Goal: Task Accomplishment & Management: Complete application form

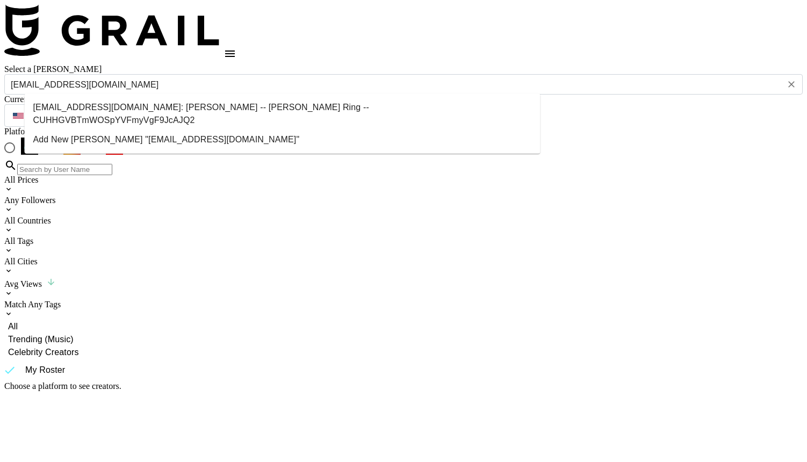
click at [278, 109] on li "[EMAIL_ADDRESS][DOMAIN_NAME]: [PERSON_NAME] -- [PERSON_NAME] Ring -- CUHHGVBTmW…" at bounding box center [283, 114] width 516 height 32
type input "[EMAIL_ADDRESS][DOMAIN_NAME]: [PERSON_NAME] -- [PERSON_NAME] Ring -- CUHHGVBTmW…"
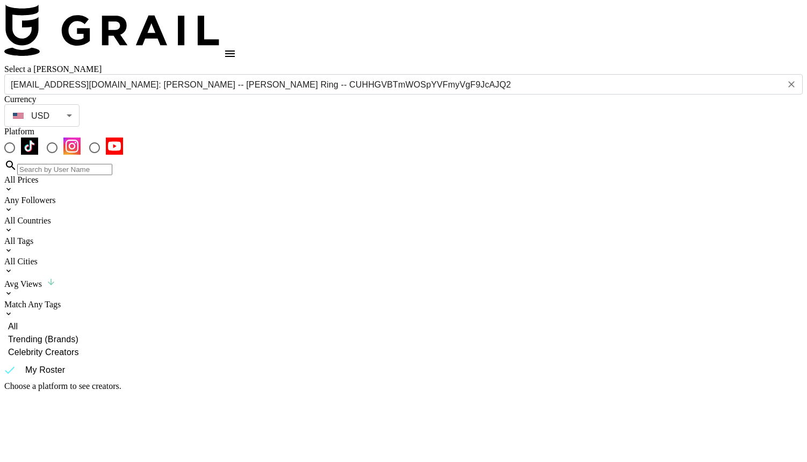
click at [21, 136] on input "radio" at bounding box center [9, 147] width 23 height 23
radio input "true"
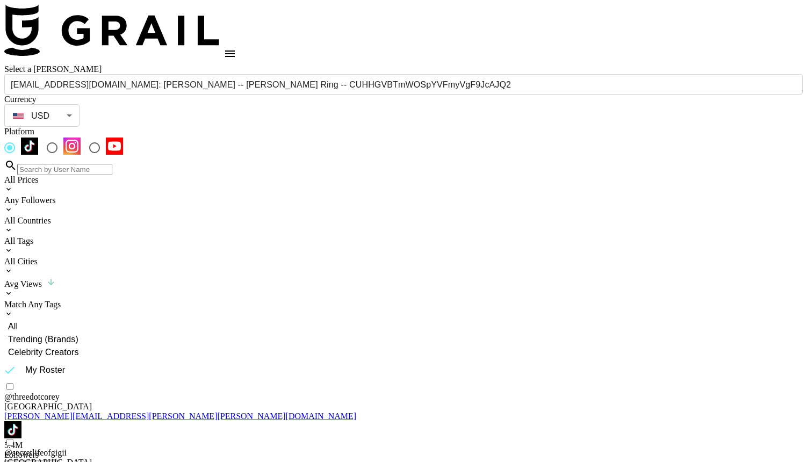
click at [112, 164] on input at bounding box center [64, 169] width 95 height 11
type input "urb"
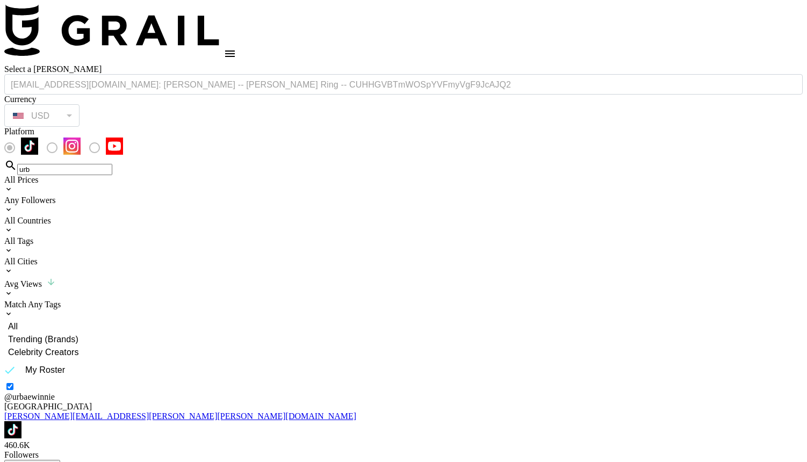
checkbox input "true"
type input "400"
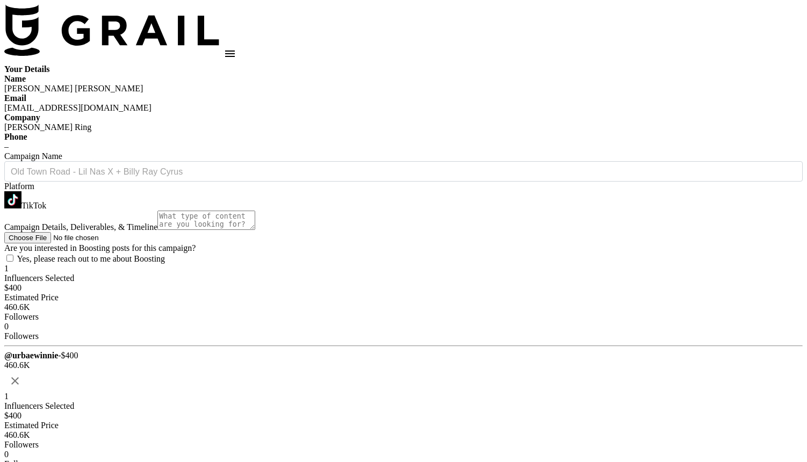
click at [62, 161] on label "Campaign Name" at bounding box center [33, 155] width 58 height 9
click at [419, 178] on input "text" at bounding box center [403, 171] width 785 height 12
click at [393, 214] on li "[PERSON_NAME] Ring" at bounding box center [282, 220] width 359 height 19
type input "[PERSON_NAME] Ring"
type textarea "TikTok --"
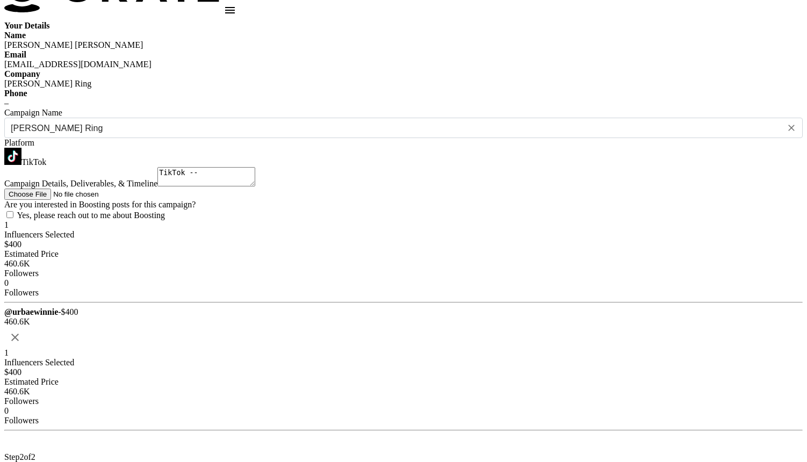
scroll to position [43, 0]
click at [165, 220] on span "Yes, please reach out to me about Boosting" at bounding box center [91, 215] width 148 height 9
click at [13, 219] on input "checkbox" at bounding box center [9, 215] width 7 height 7
checkbox input "true"
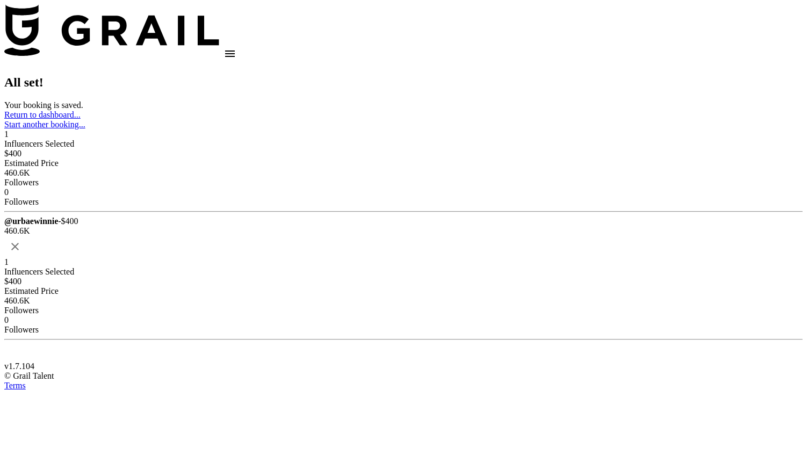
click at [81, 110] on link "Return to dashboard..." at bounding box center [42, 114] width 76 height 9
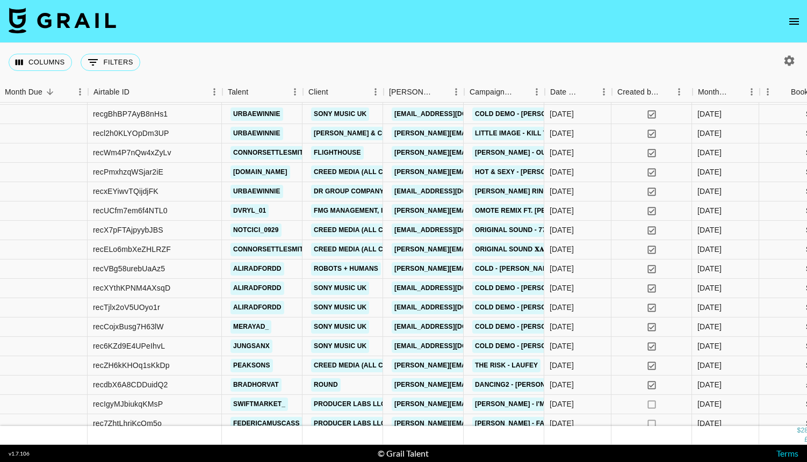
scroll to position [307, 2]
click at [194, 193] on div "recxEYiwvTQijdjFK" at bounding box center [154, 191] width 134 height 19
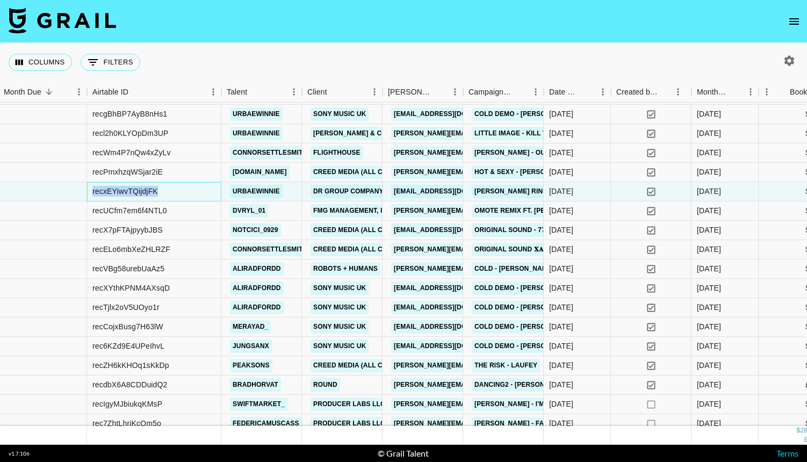
drag, startPoint x: 194, startPoint y: 193, endPoint x: 86, endPoint y: 193, distance: 108.5
copy div "recxEYiwvTQijdjFK"
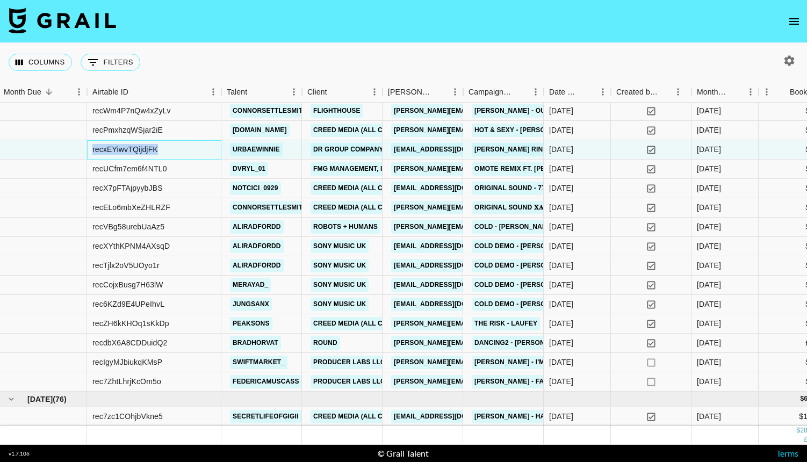
scroll to position [350, 2]
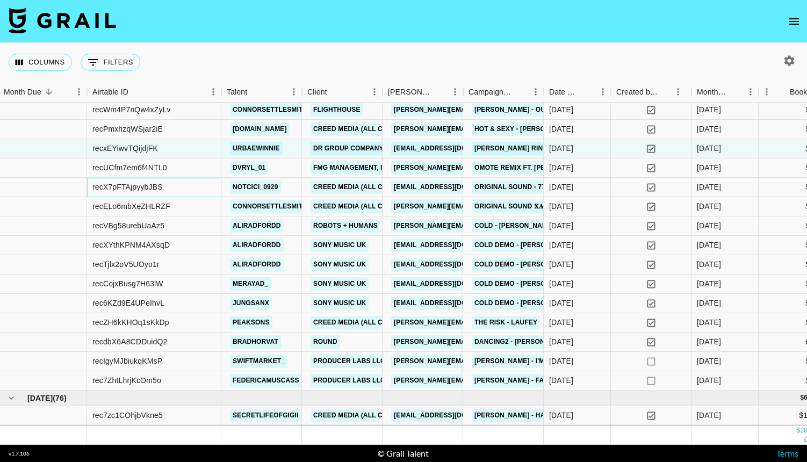
click at [180, 186] on div "recX7pFTAjpyybJBS" at bounding box center [154, 187] width 134 height 19
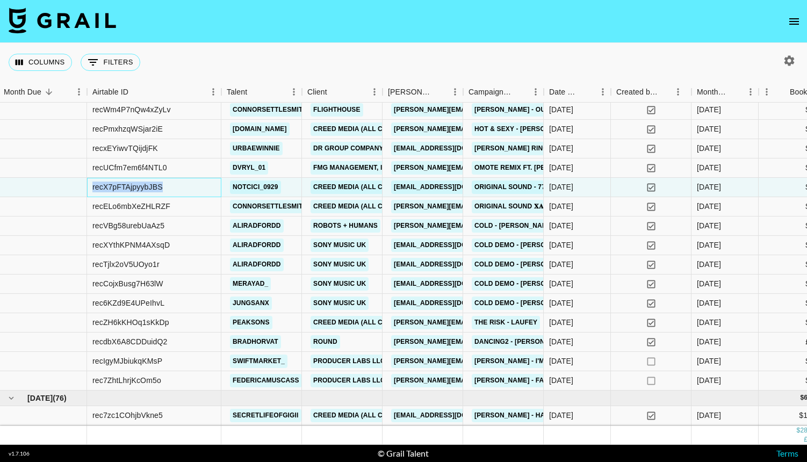
drag, startPoint x: 180, startPoint y: 186, endPoint x: 80, endPoint y: 177, distance: 100.8
copy div "recX7pFTAjpyybJBS"
click at [610, 189] on div "07/10/2025" at bounding box center [576, 187] width 67 height 19
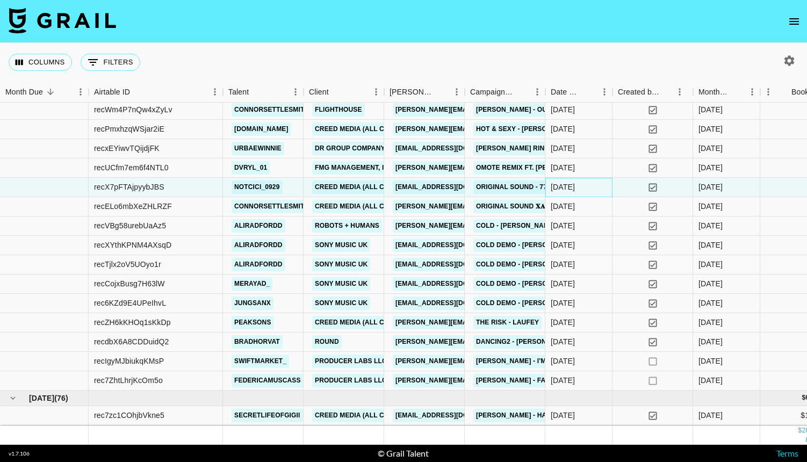
scroll to position [350, 0]
click at [430, 188] on link "lliv.lindvall@creedmedia.com" at bounding box center [453, 186] width 120 height 13
click at [293, 149] on div "urbaewinnie" at bounding box center [263, 148] width 81 height 19
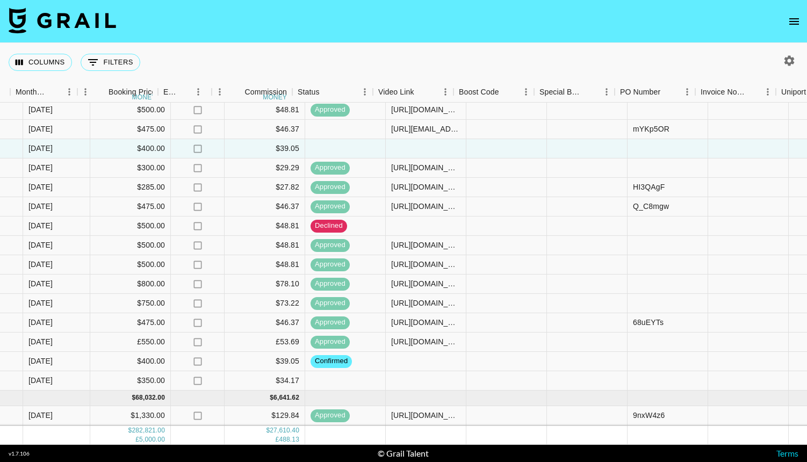
scroll to position [350, 690]
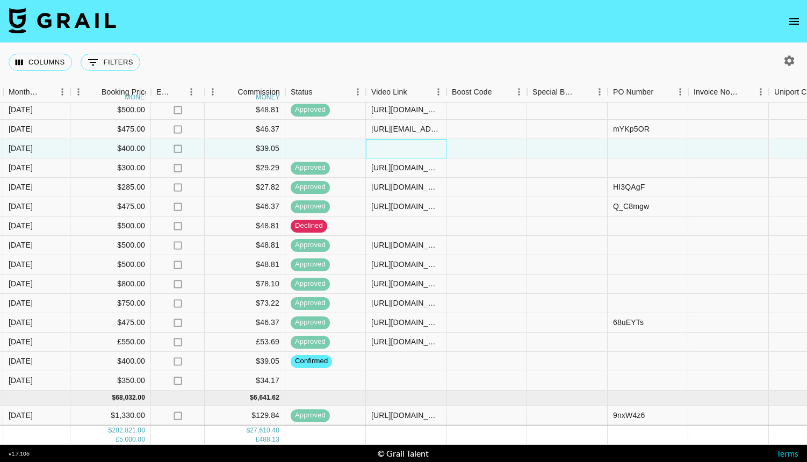
click at [410, 150] on div at bounding box center [406, 148] width 81 height 19
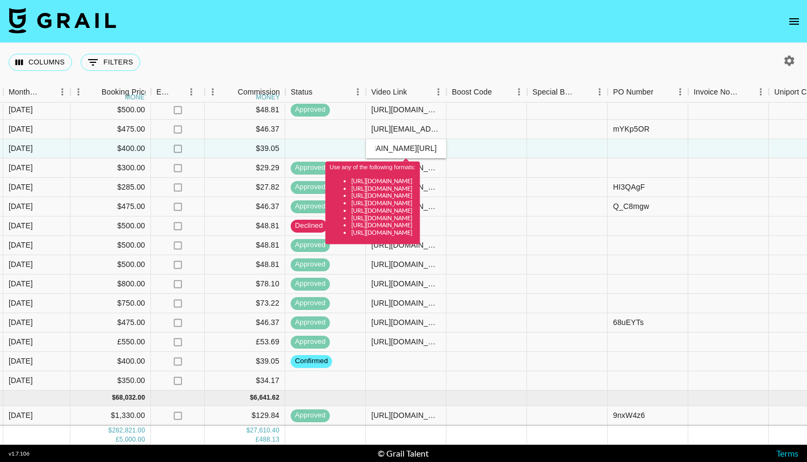
drag, startPoint x: 406, startPoint y: 146, endPoint x: 351, endPoint y: 151, distance: 55.0
click at [351, 151] on div "recxEYiwvTQijdjFK urbaewinnie DR Group Company Limited (Darry Ring Hong Kong) c…" at bounding box center [262, 148] width 1904 height 19
click at [378, 151] on input "vhttps://www.tiktok.com/@urbaewinnie/video/7559574274432847126" at bounding box center [405, 148] width 79 height 9
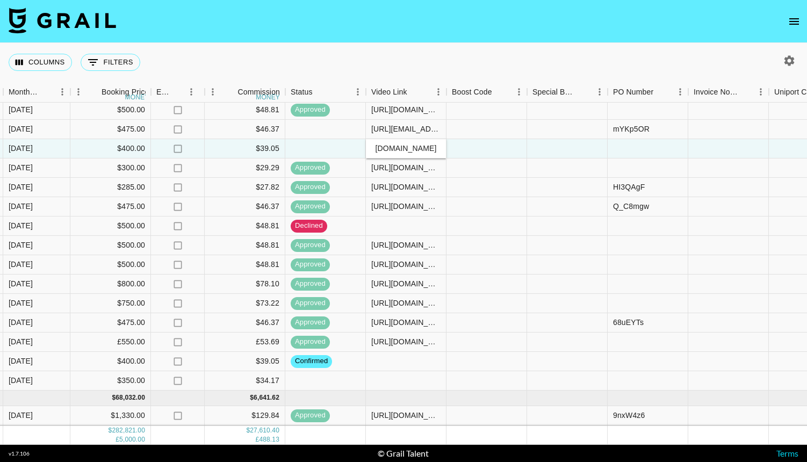
type input "https://www.tiktok.com/@urbaewinnie/video/7559574274432847126"
click at [490, 144] on div at bounding box center [486, 148] width 81 height 19
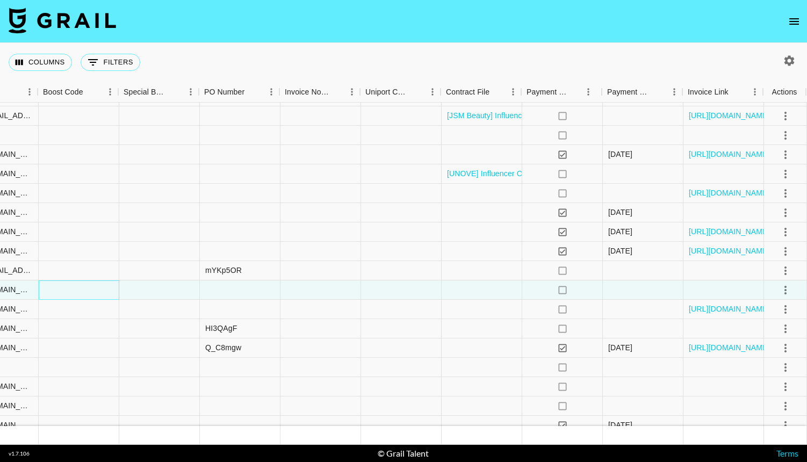
scroll to position [208, 1097]
click at [782, 292] on icon "select merge strategy" at bounding box center [785, 290] width 13 height 13
click at [760, 391] on div "Approve" at bounding box center [761, 390] width 33 height 13
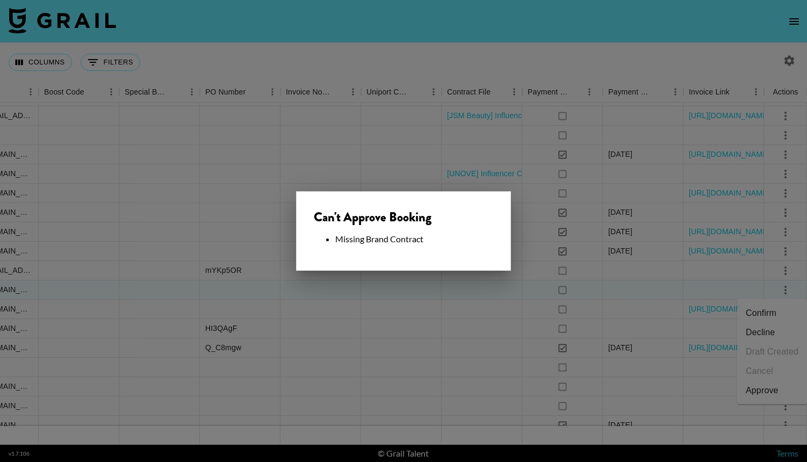
click at [552, 299] on div at bounding box center [403, 231] width 807 height 462
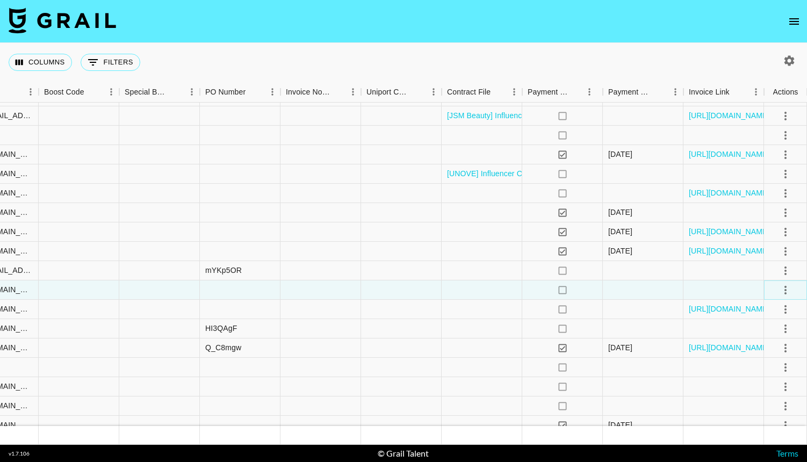
click at [783, 292] on icon "select merge strategy" at bounding box center [785, 290] width 13 height 13
click at [779, 308] on li "Confirm" at bounding box center [772, 312] width 70 height 19
click at [713, 295] on div at bounding box center [723, 289] width 81 height 19
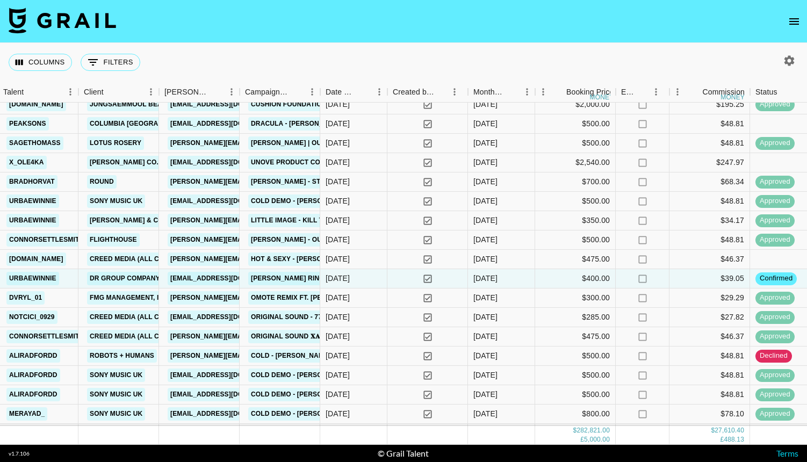
scroll to position [221, 225]
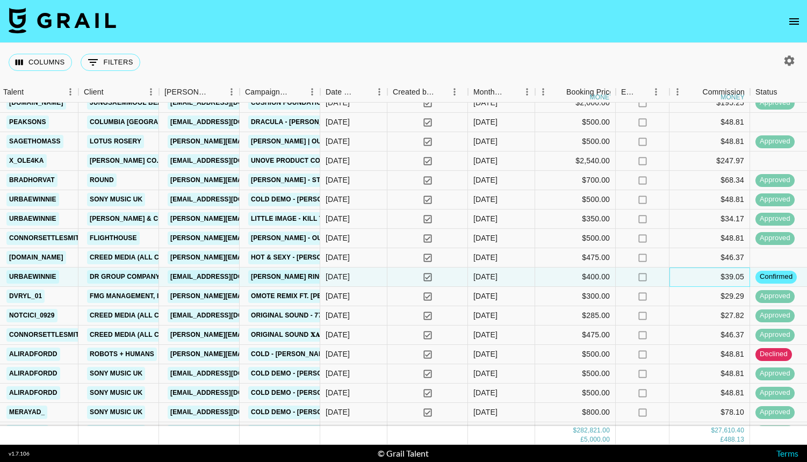
click at [712, 282] on div "$39.05" at bounding box center [709, 276] width 81 height 19
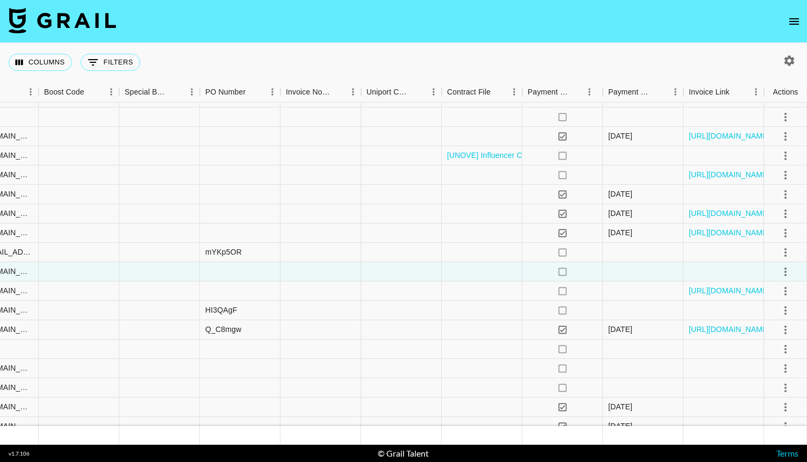
scroll to position [227, 1097]
click at [787, 270] on icon "select merge strategy" at bounding box center [785, 271] width 13 height 13
click at [778, 333] on li "Draft Created" at bounding box center [795, 333] width 70 height 19
click at [724, 286] on link "https://in.xero.com/Ux8pwYepNavk4kUFc2ulNxAHhaCJWufDLdL0g3tU" at bounding box center [728, 290] width 81 height 11
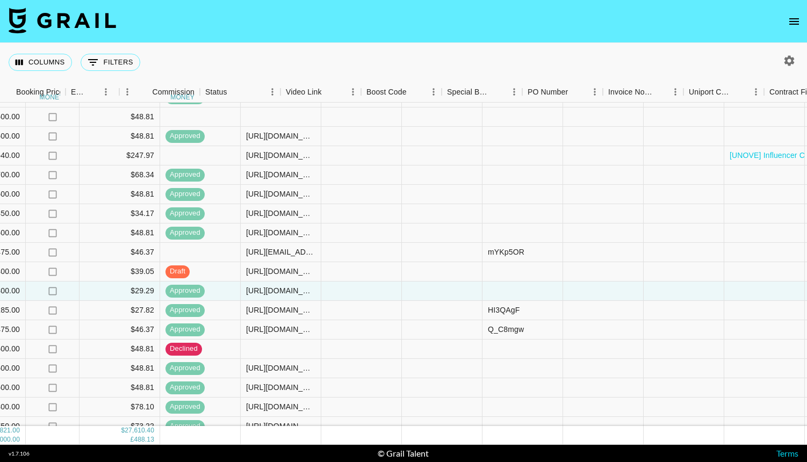
scroll to position [227, 775]
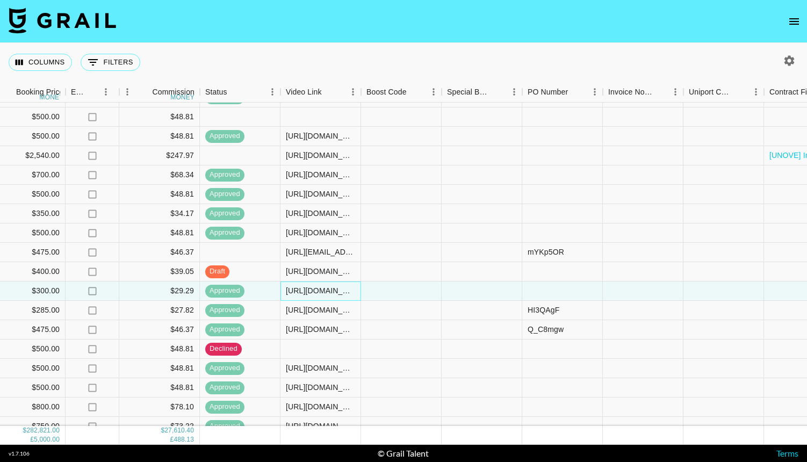
click at [300, 293] on div "https://www.tiktok.com/@dvryl_01/video/7553721829127359766?_t=ZN-9007tATZjNO&_r…" at bounding box center [320, 290] width 69 height 11
click at [300, 293] on input "https://www.tiktok.com/@dvryl_01/video/7553721829127359766?_t=ZN-9007tATZjNO&_r…" at bounding box center [320, 290] width 79 height 9
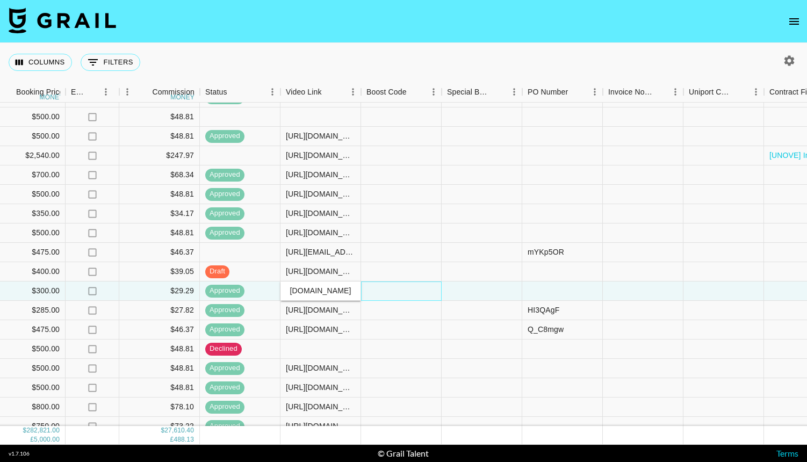
click at [365, 289] on div at bounding box center [401, 290] width 81 height 19
click at [373, 271] on div at bounding box center [401, 271] width 81 height 19
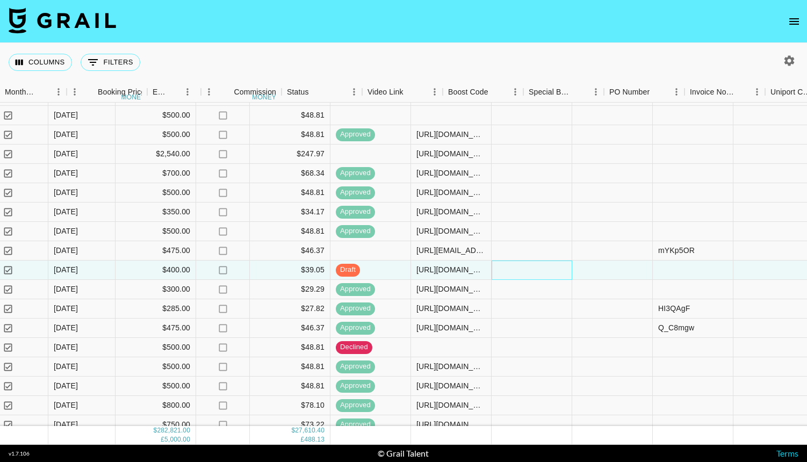
scroll to position [228, 701]
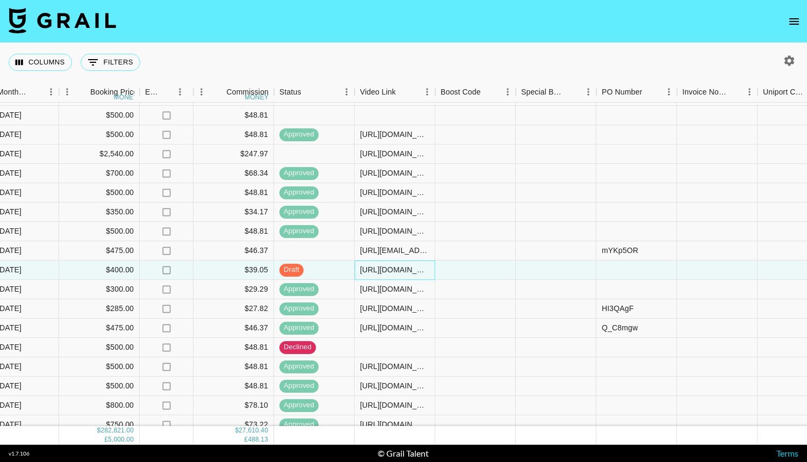
click at [381, 272] on div "https://www.tiktok.com/@urbaewinnie/video/7559574274432847126" at bounding box center [394, 269] width 69 height 11
click at [381, 272] on input "https://www.tiktok.com/@urbaewinnie/video/7559574274432847126" at bounding box center [394, 269] width 79 height 9
type input "https://www.tiktok.com/@urbaewinnie/video/7559574274432847126"
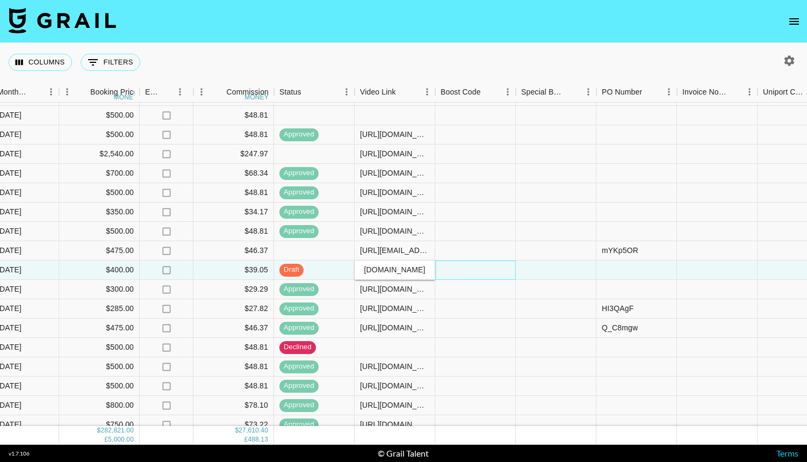
click at [446, 271] on div at bounding box center [475, 269] width 81 height 19
click at [451, 305] on div at bounding box center [475, 308] width 81 height 19
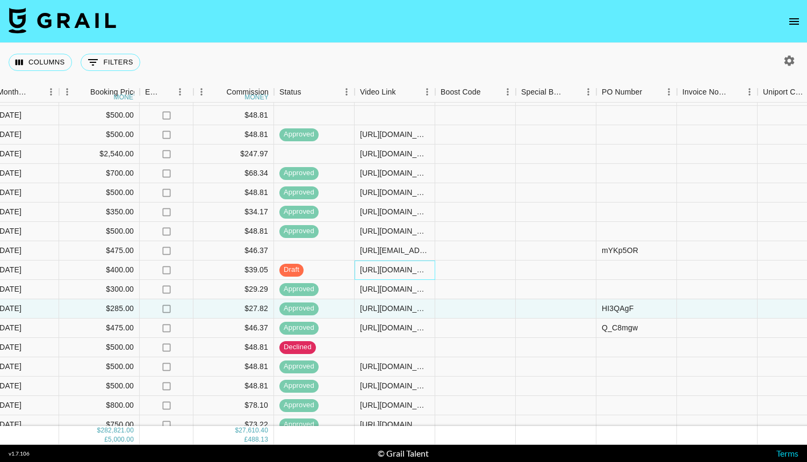
click at [415, 273] on div "https://www.tiktok.com/@urbaewinnie/video/7559574274432847126" at bounding box center [394, 269] width 69 height 11
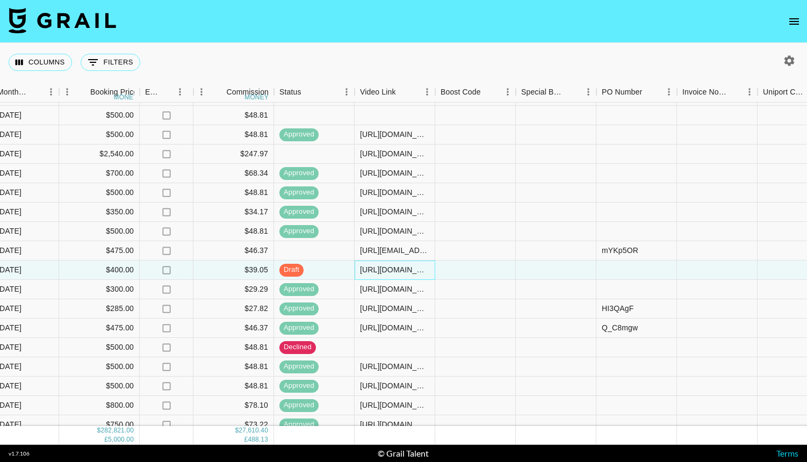
click at [415, 273] on div "https://www.tiktok.com/@urbaewinnie/video/7559574274432847126" at bounding box center [394, 269] width 69 height 11
click at [415, 273] on input "https://www.tiktok.com/@urbaewinnie/video/7559574274432847126" at bounding box center [394, 269] width 79 height 9
click at [505, 338] on div at bounding box center [475, 347] width 81 height 19
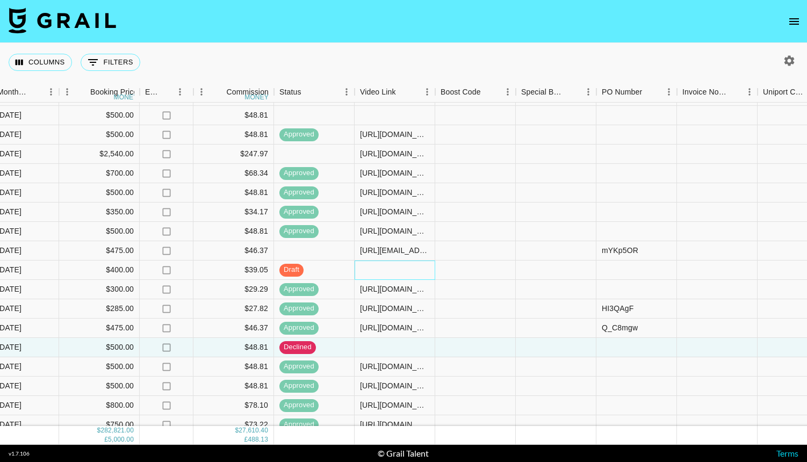
click at [373, 269] on div at bounding box center [394, 269] width 81 height 19
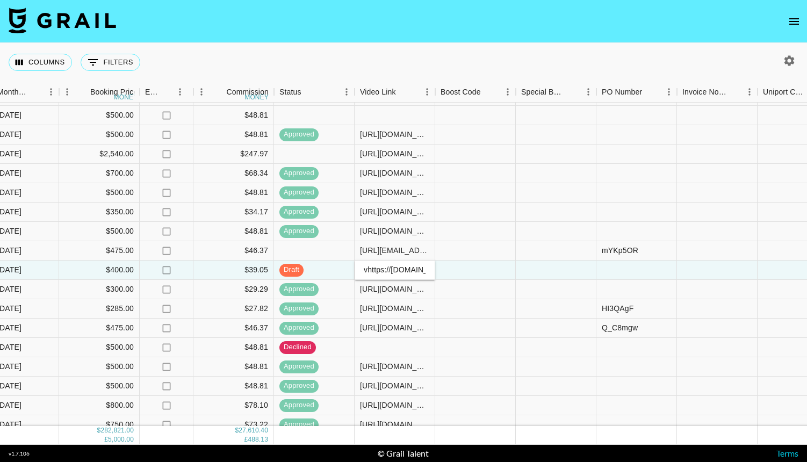
scroll to position [0, 175]
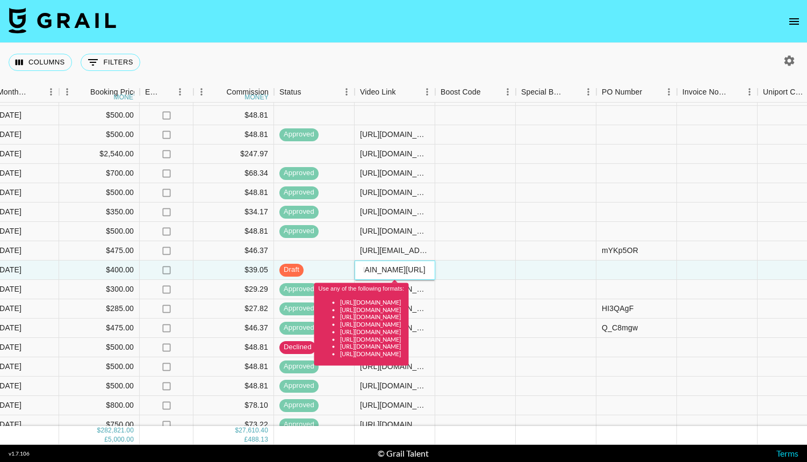
drag, startPoint x: 403, startPoint y: 265, endPoint x: 315, endPoint y: 266, distance: 88.1
click at [315, 266] on div "10/10/2025 yes Oct '25 $400.00 no $39.05 draft vhttps://www.tiktok.com/@urbaewi…" at bounding box center [461, 269] width 1235 height 19
click at [366, 272] on input "vhttps://www.tiktok.com/@urbaewinnie/video/7559574274432847126" at bounding box center [394, 269] width 79 height 9
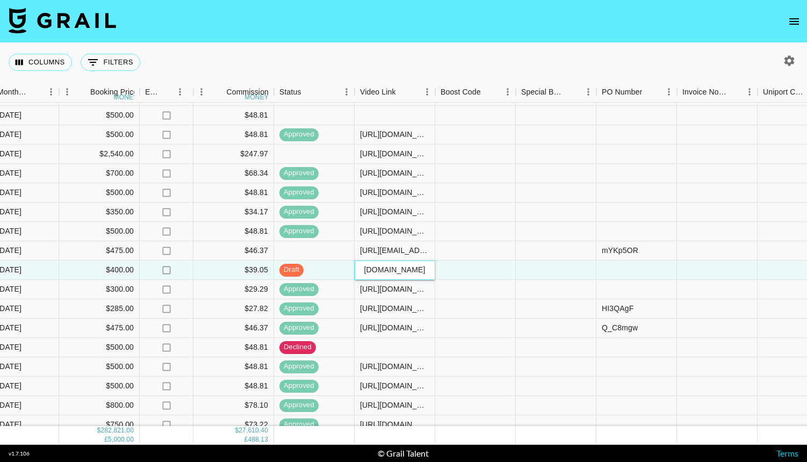
type input "https://www.tiktok.com/@urbaewinnie/video/7559574274432847126"
click at [479, 271] on div at bounding box center [475, 269] width 81 height 19
click at [479, 303] on div at bounding box center [475, 308] width 81 height 19
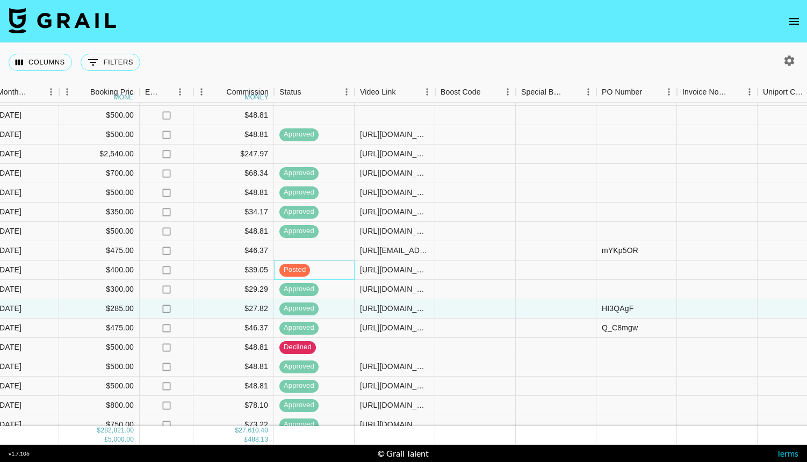
click at [322, 269] on div "posted" at bounding box center [314, 269] width 81 height 19
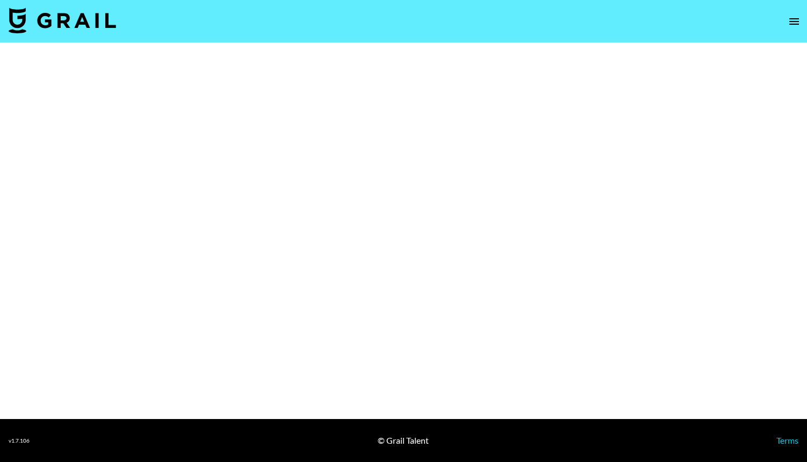
select select "Song"
